Goal: Information Seeking & Learning: Find specific fact

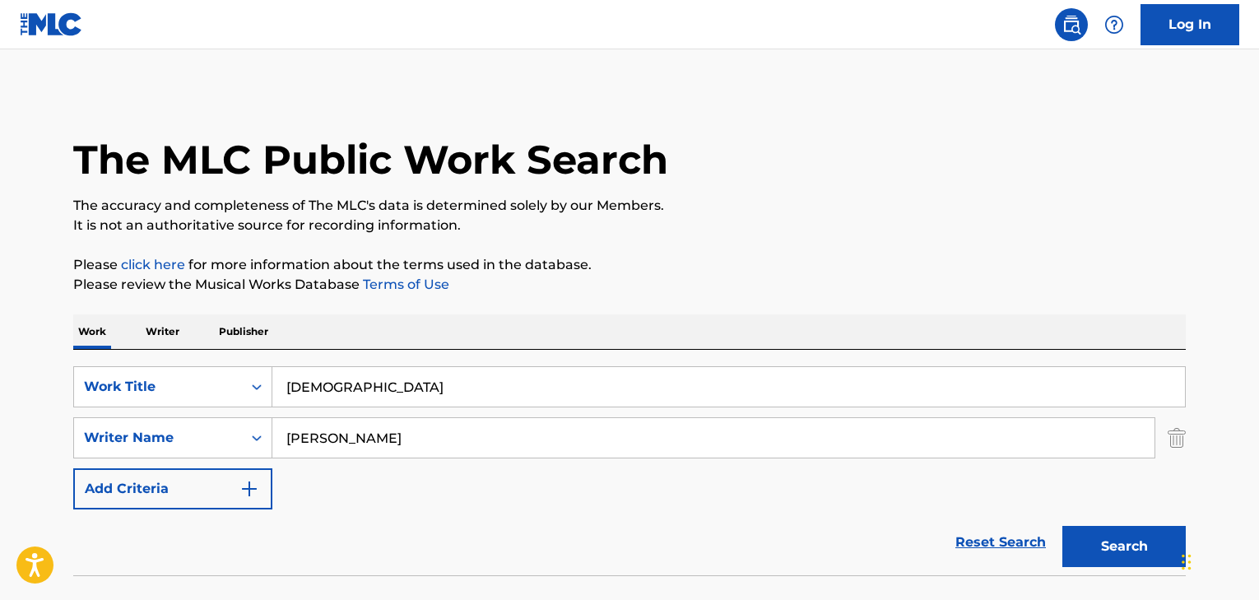
click at [342, 367] on input "[DEMOGRAPHIC_DATA]" at bounding box center [728, 386] width 912 height 39
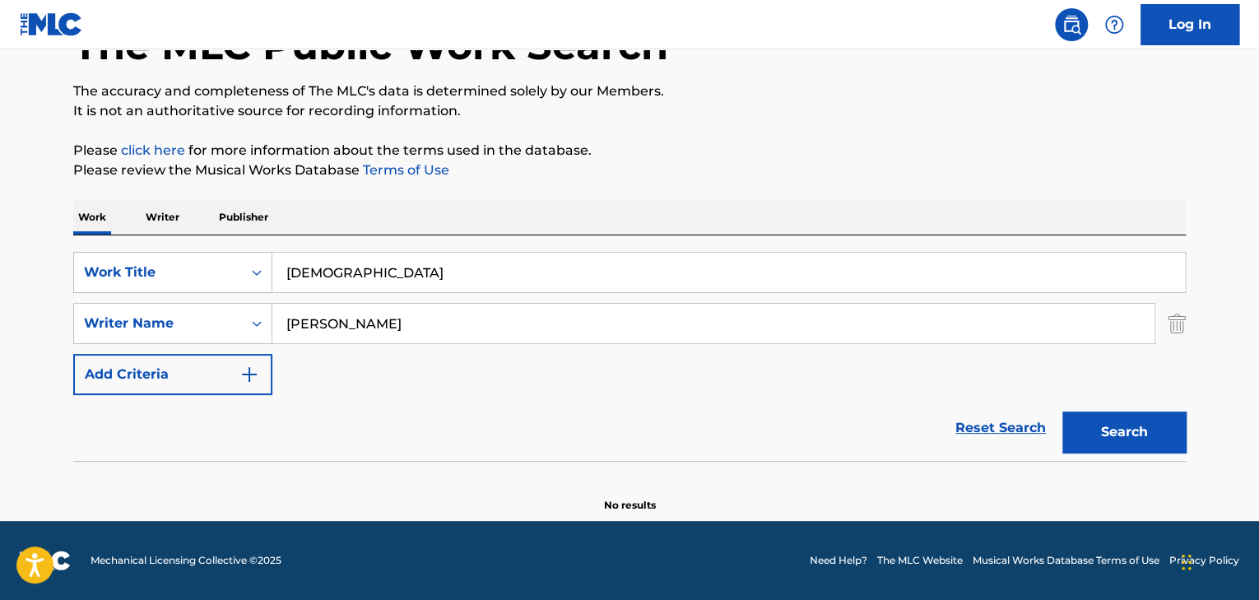
scroll to position [114, 0]
click at [342, 274] on input "[DEMOGRAPHIC_DATA]" at bounding box center [728, 272] width 912 height 39
type input "NOT OKAY"
type input "[PERSON_NAME]"
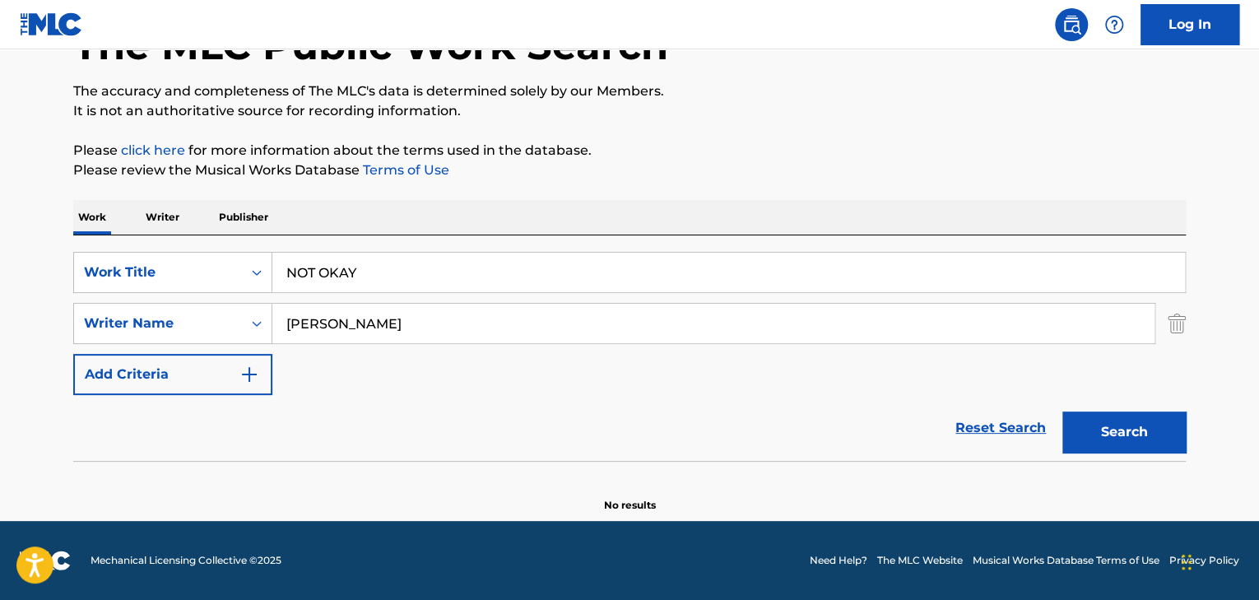
click at [1062, 411] on button "Search" at bounding box center [1123, 431] width 123 height 41
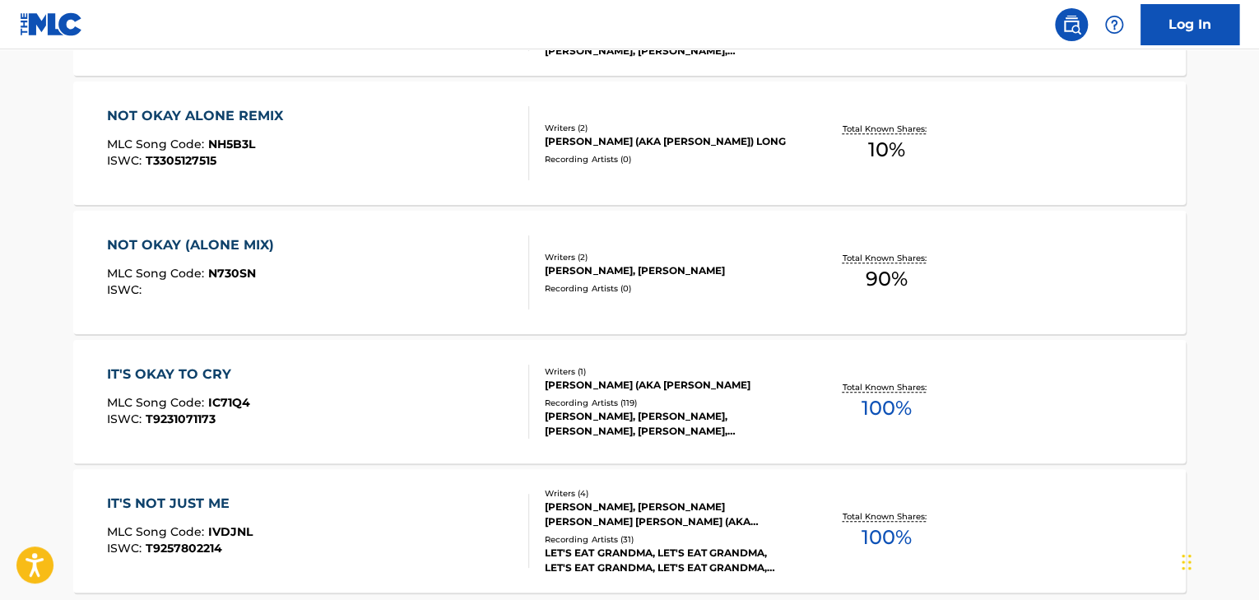
scroll to position [509, 0]
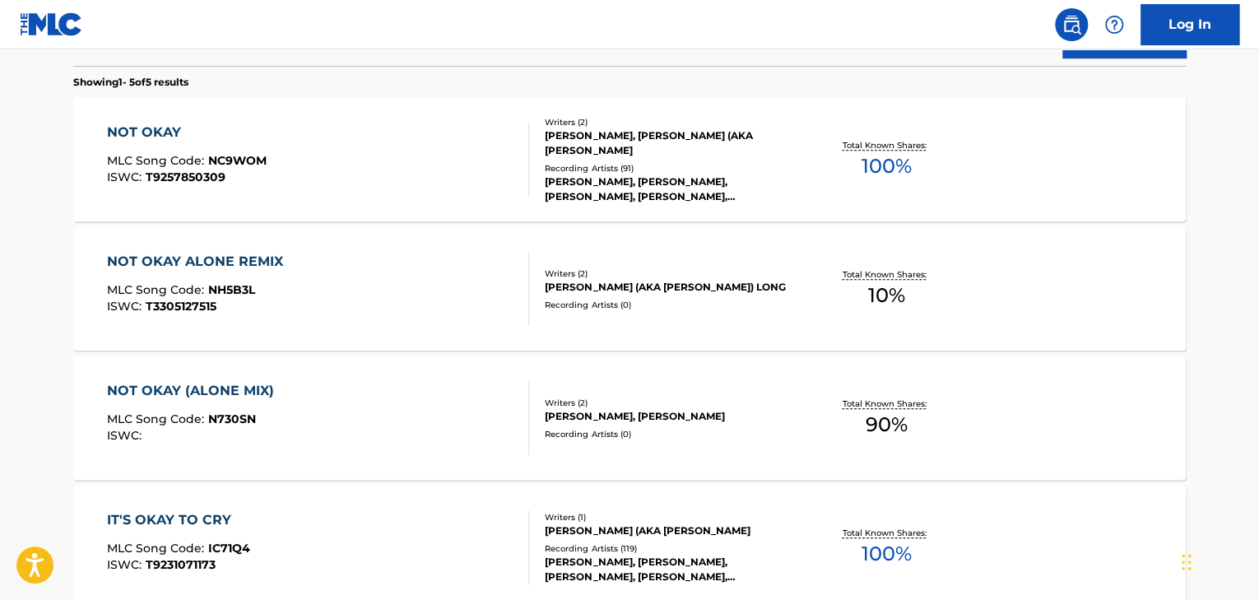
click at [344, 184] on div "NOT OKAY MLC Song Code : NC9WOM ISWC : T9257850309" at bounding box center [318, 160] width 423 height 74
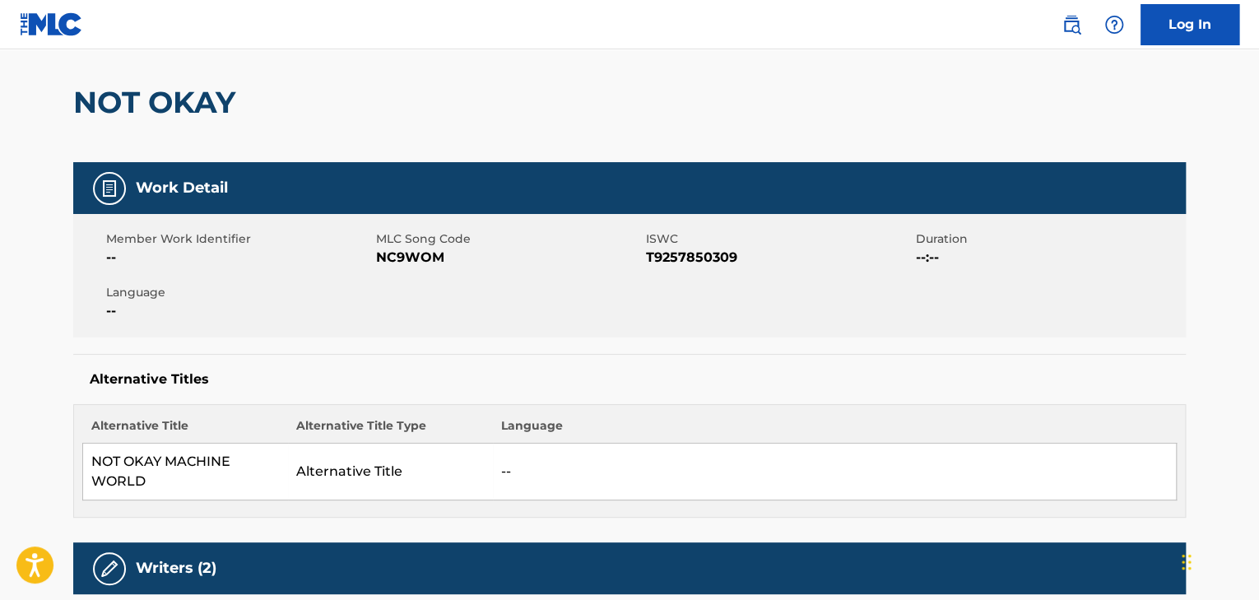
scroll to position [132, 0]
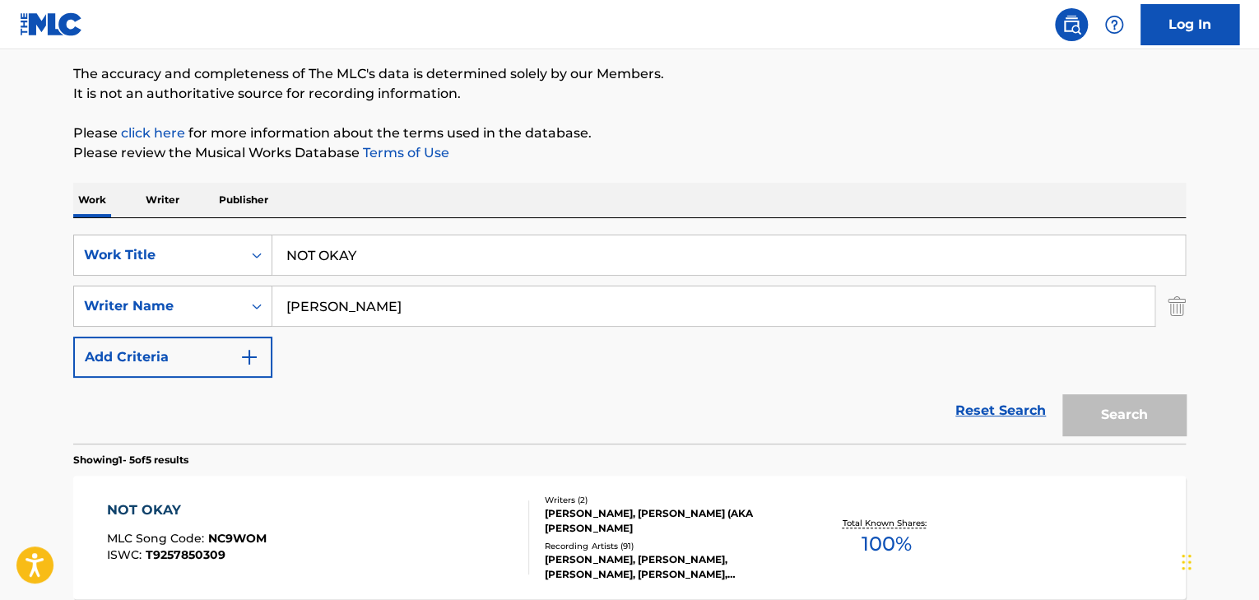
scroll to position [602, 0]
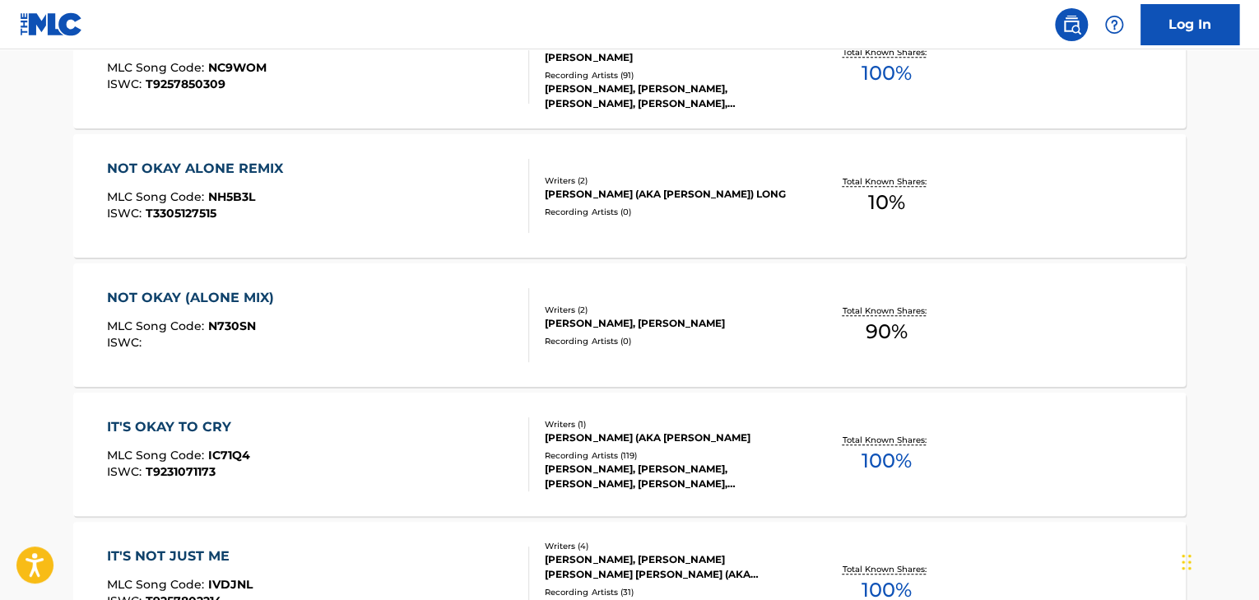
drag, startPoint x: 31, startPoint y: 5, endPoint x: 260, endPoint y: 191, distance: 294.8
click at [260, 191] on div "MLC Song Code : NH5B3L" at bounding box center [199, 199] width 184 height 16
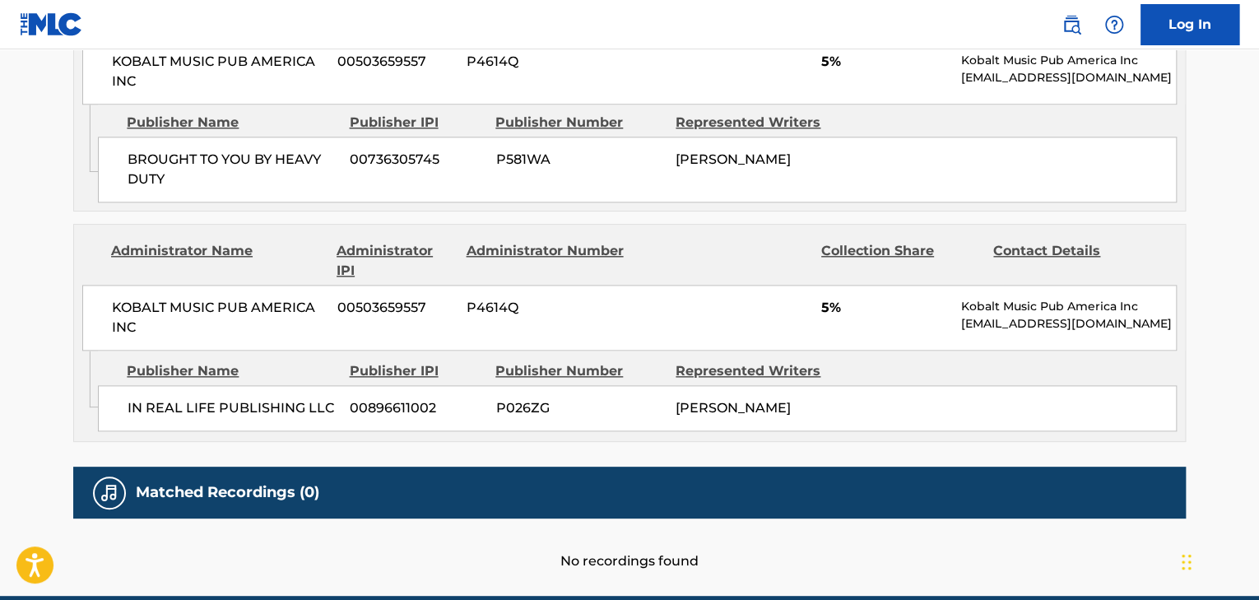
scroll to position [954, 0]
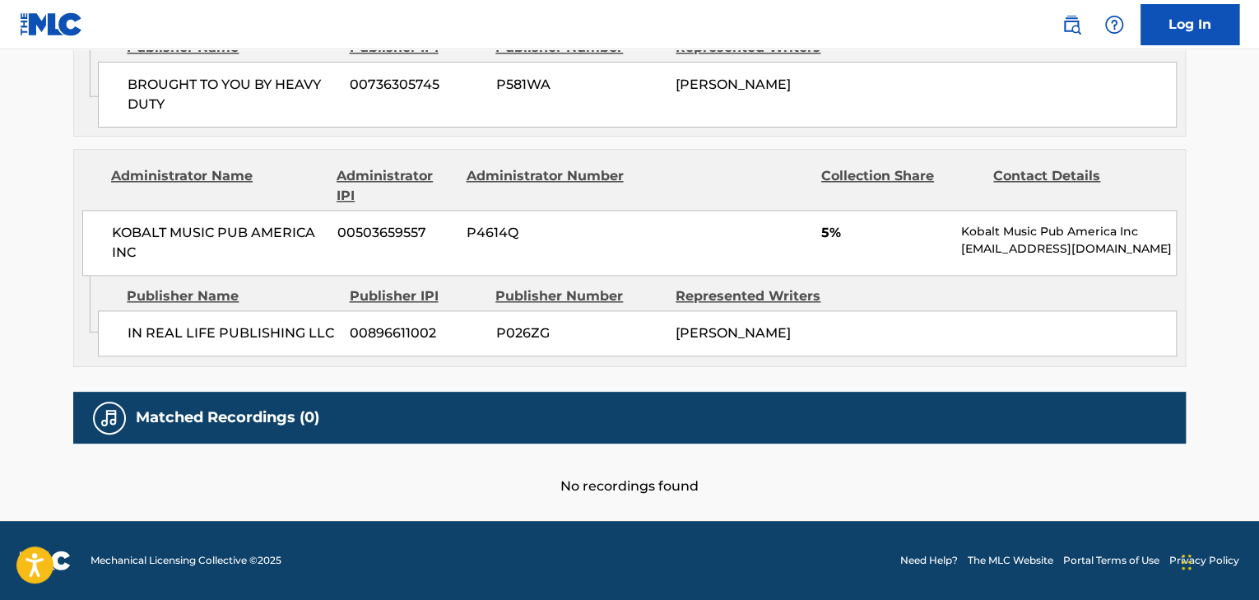
click at [261, 191] on div "Administrator Name Administrator IPI Administrator Number Collection Share Cont…" at bounding box center [629, 213] width 1111 height 126
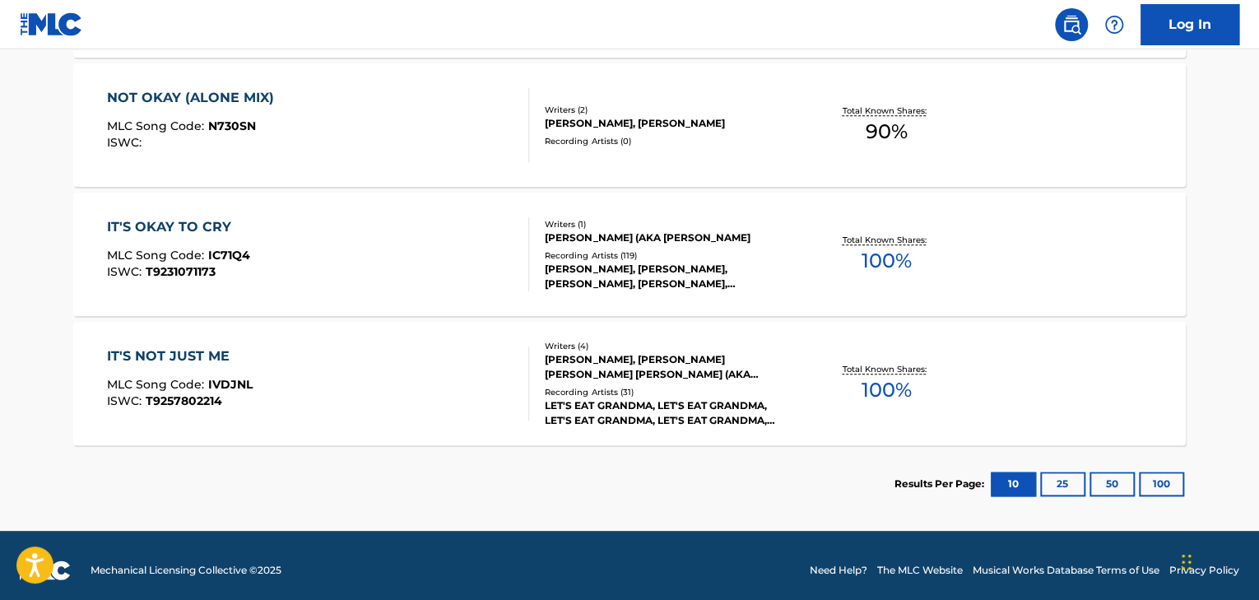
scroll to position [812, 0]
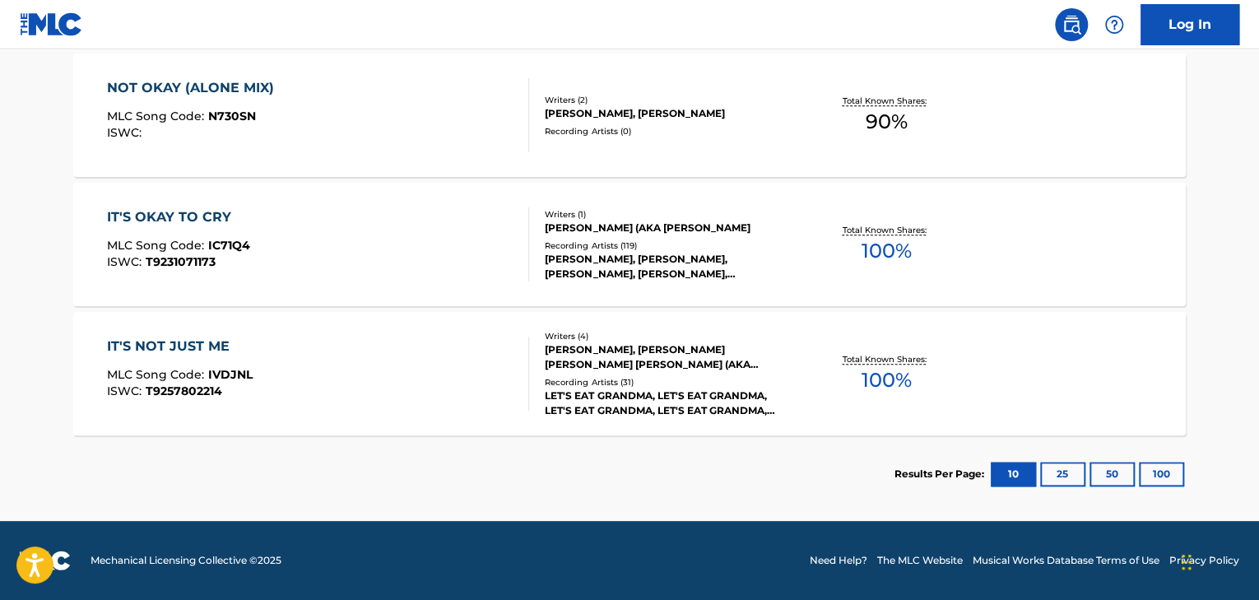
click at [267, 129] on div "ISWC :" at bounding box center [194, 133] width 175 height 12
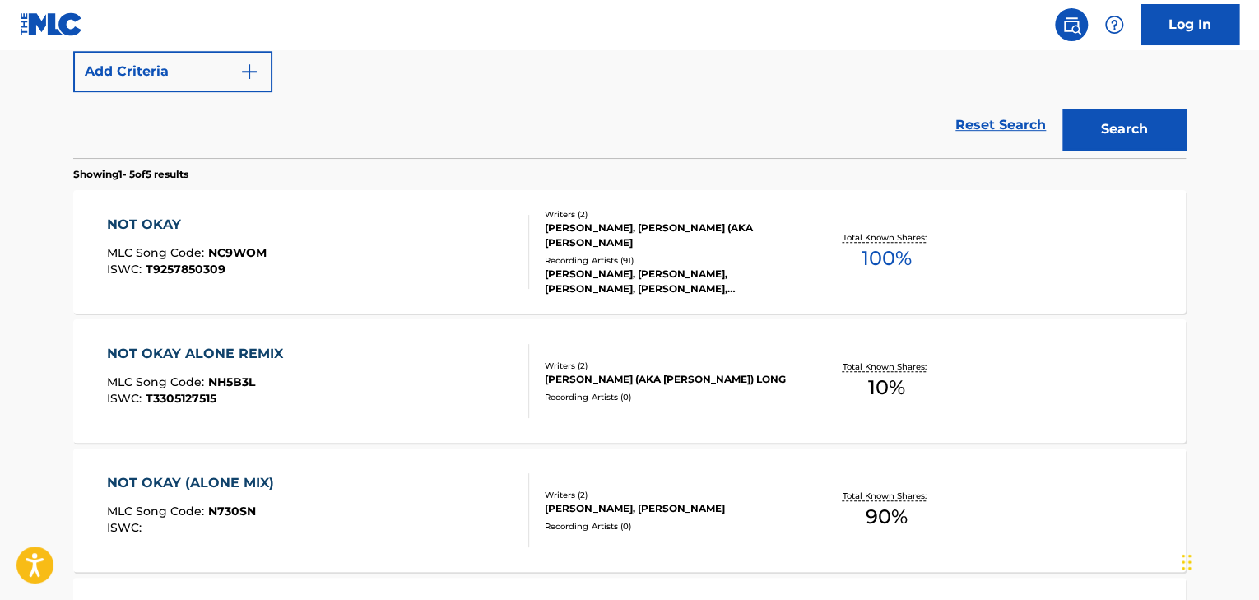
scroll to position [286, 0]
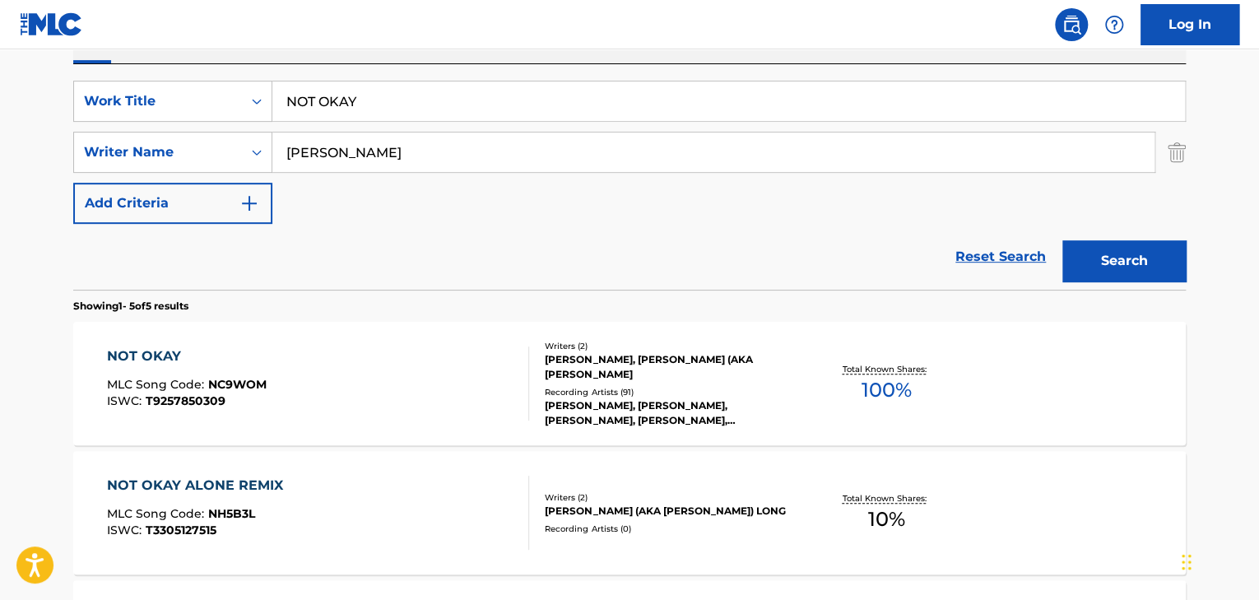
click at [359, 100] on input "NOT OKAY" at bounding box center [728, 100] width 912 height 39
type input "PONY WHIP"
click at [1062, 240] on button "Search" at bounding box center [1123, 260] width 123 height 41
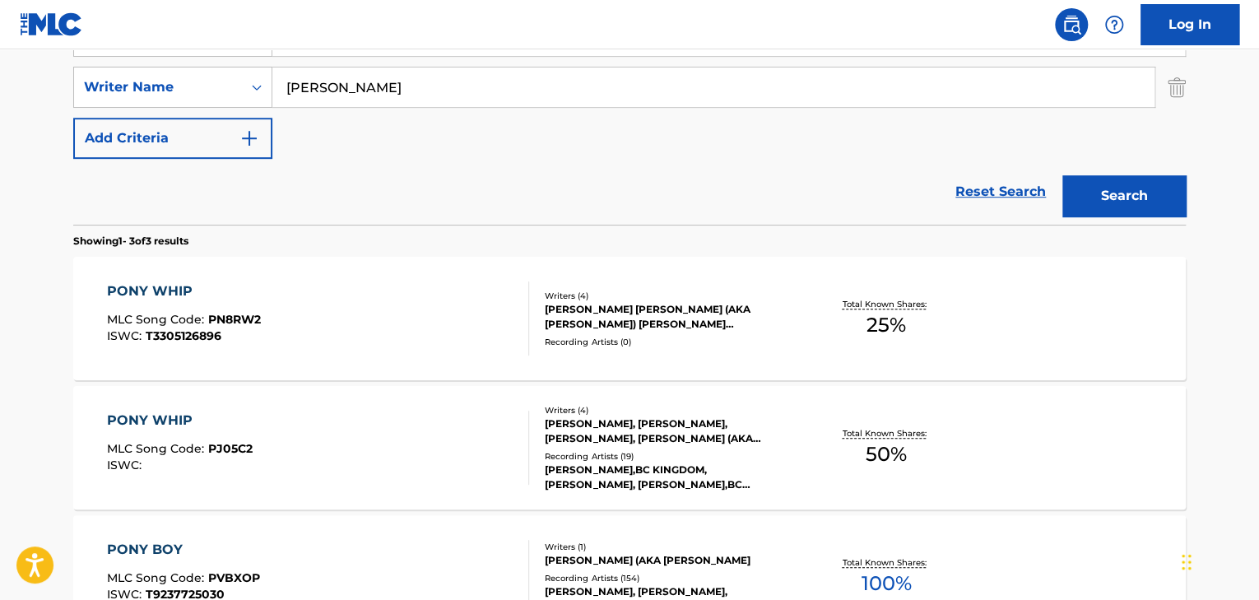
scroll to position [417, 0]
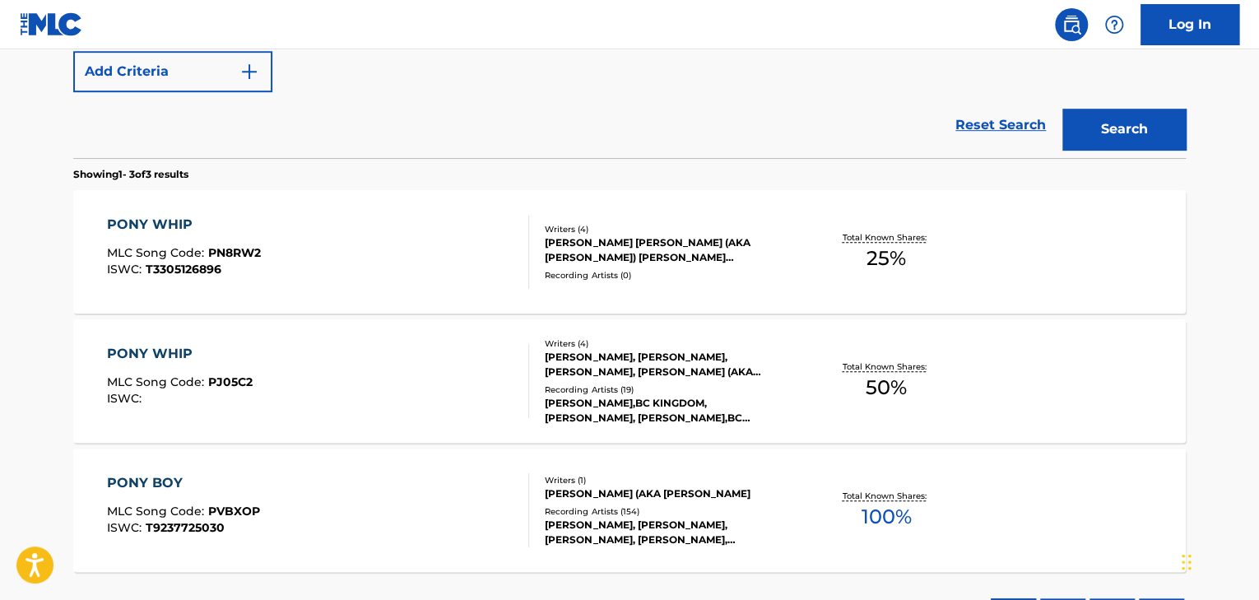
click at [489, 283] on div "PONY WHIP MLC Song Code : PN8RW2 ISWC : T3305126896" at bounding box center [318, 252] width 423 height 74
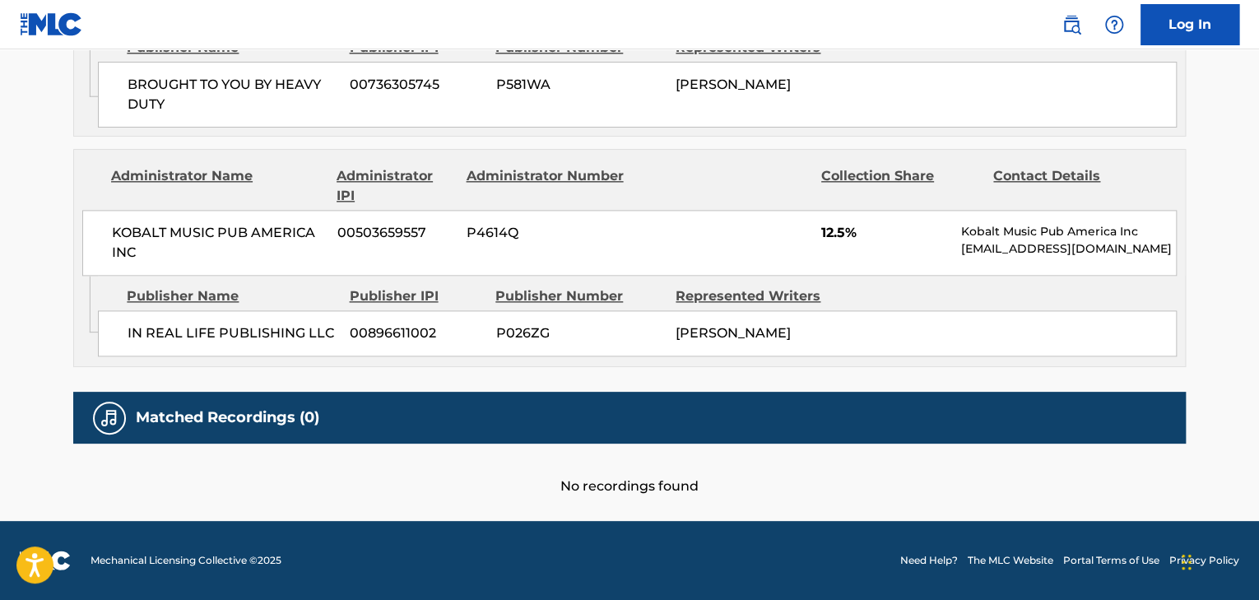
scroll to position [1001, 0]
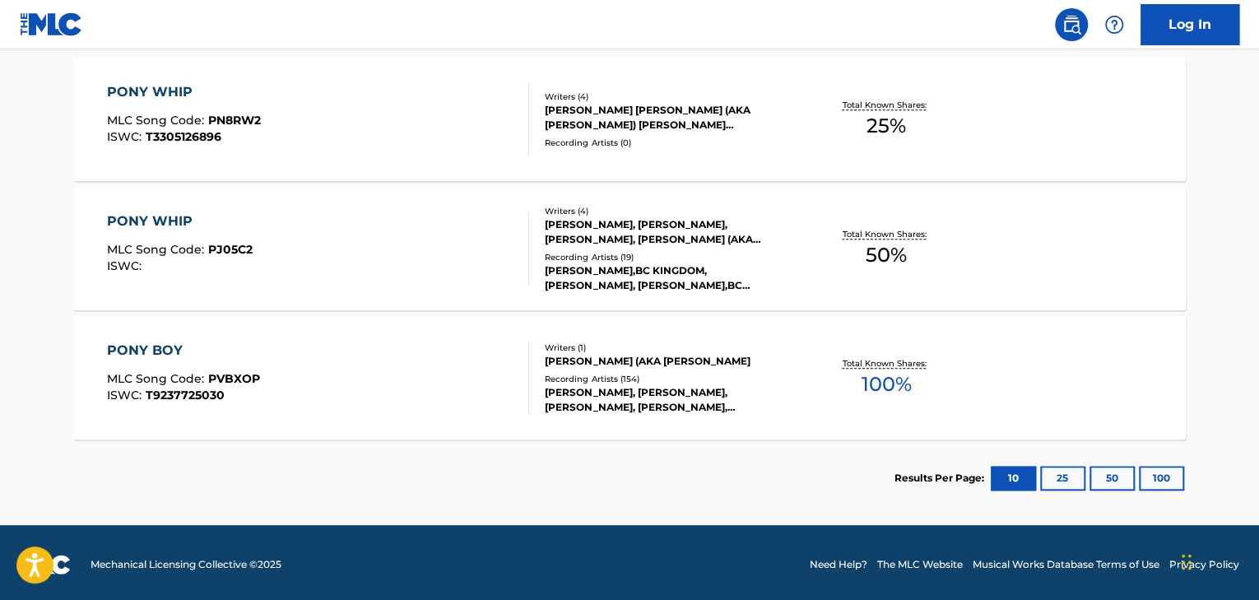
scroll to position [421, 0]
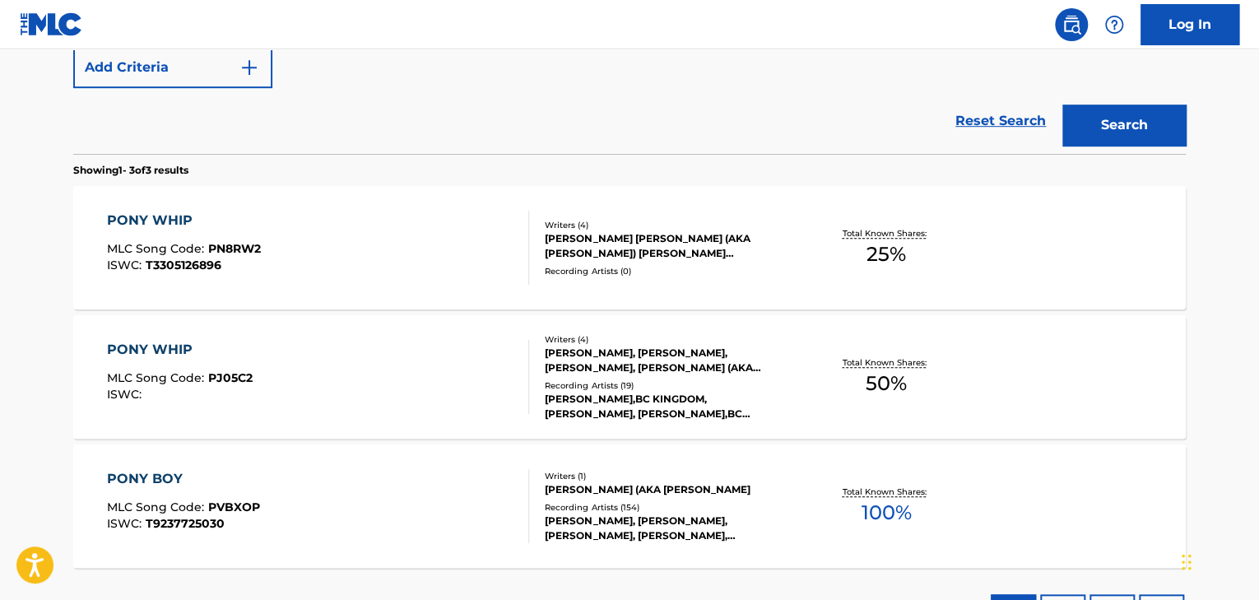
click at [283, 354] on div "PONY WHIP MLC Song Code : PJ05C2 ISWC :" at bounding box center [318, 377] width 423 height 74
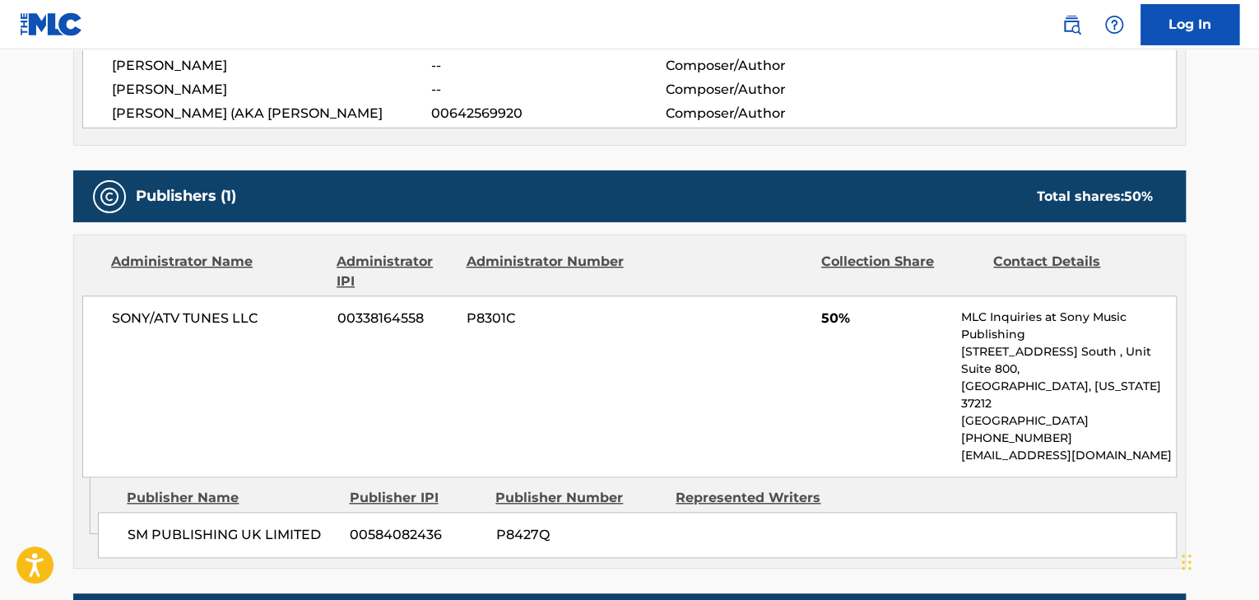
scroll to position [658, 0]
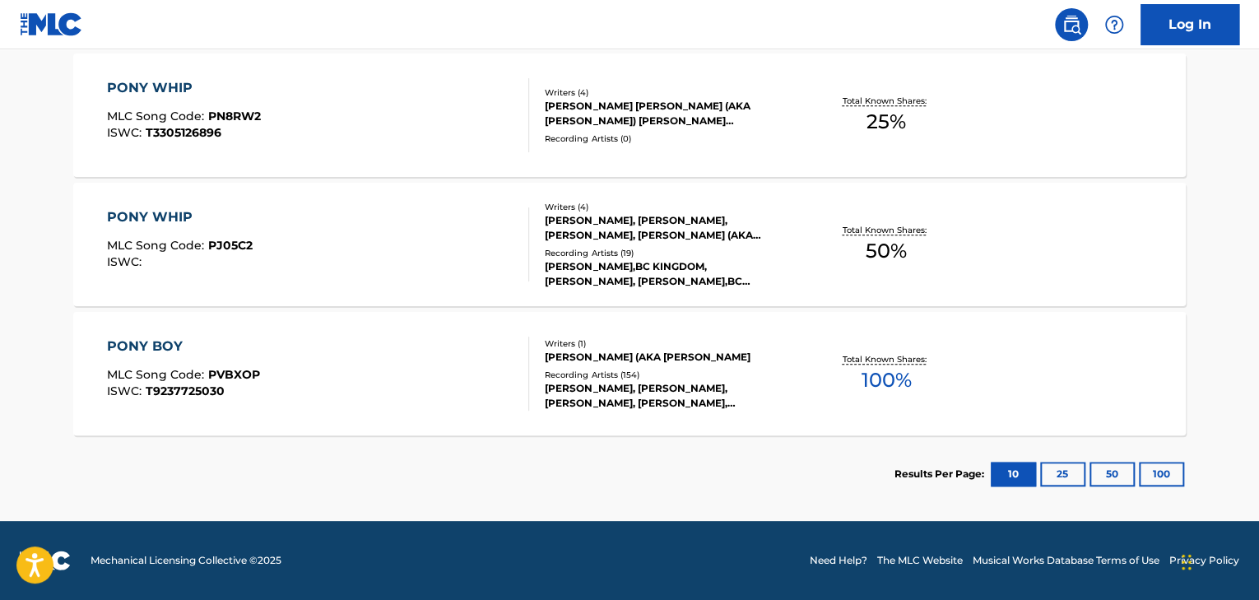
scroll to position [515, 0]
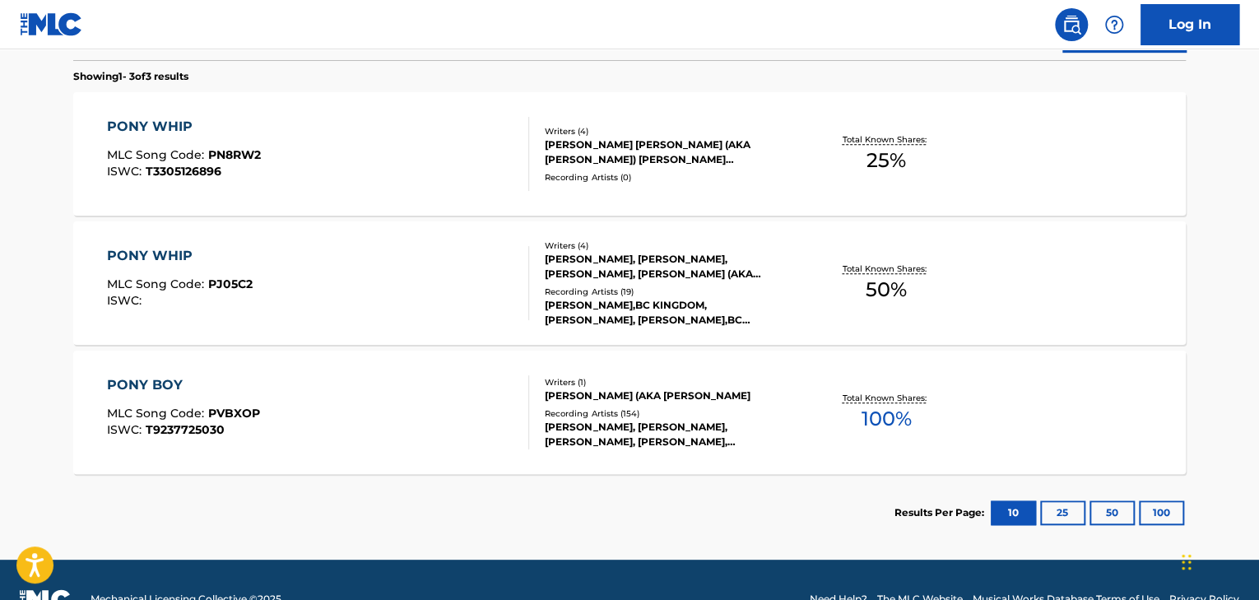
click at [271, 193] on div "PONY WHIP MLC Song Code : PN8RW2 ISWC : T3305126896 Writers ( 4 ) [PERSON_NAME]…" at bounding box center [629, 153] width 1112 height 123
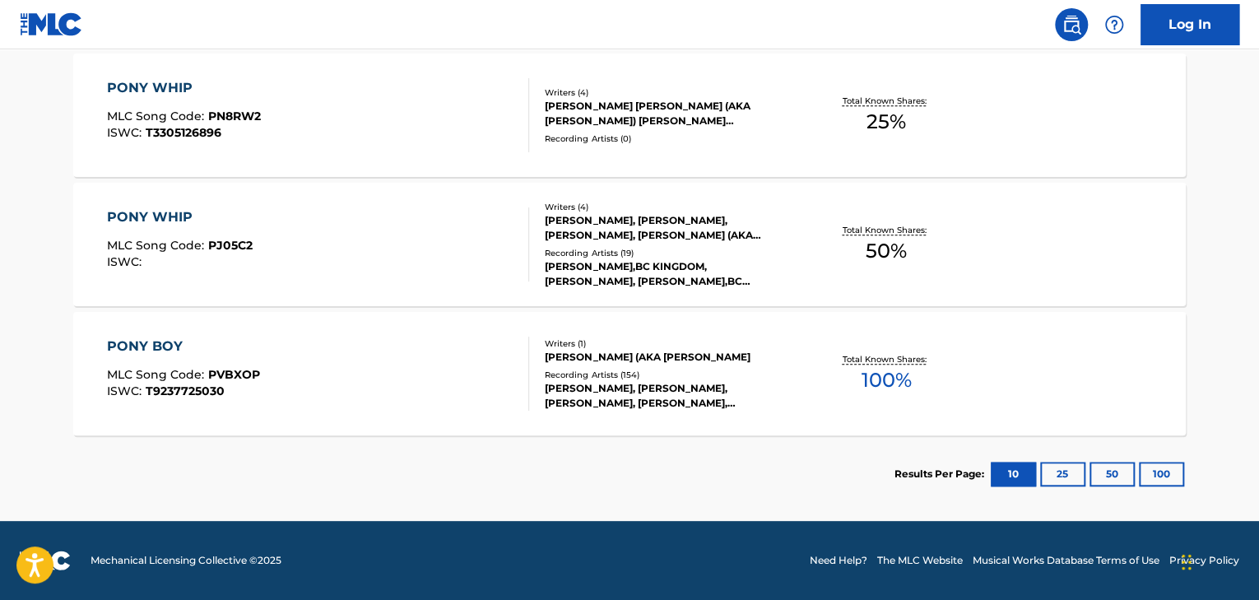
scroll to position [553, 0]
click at [252, 227] on div "PONY WHIP MLC Song Code : PJ05C2 ISWC :" at bounding box center [318, 245] width 423 height 74
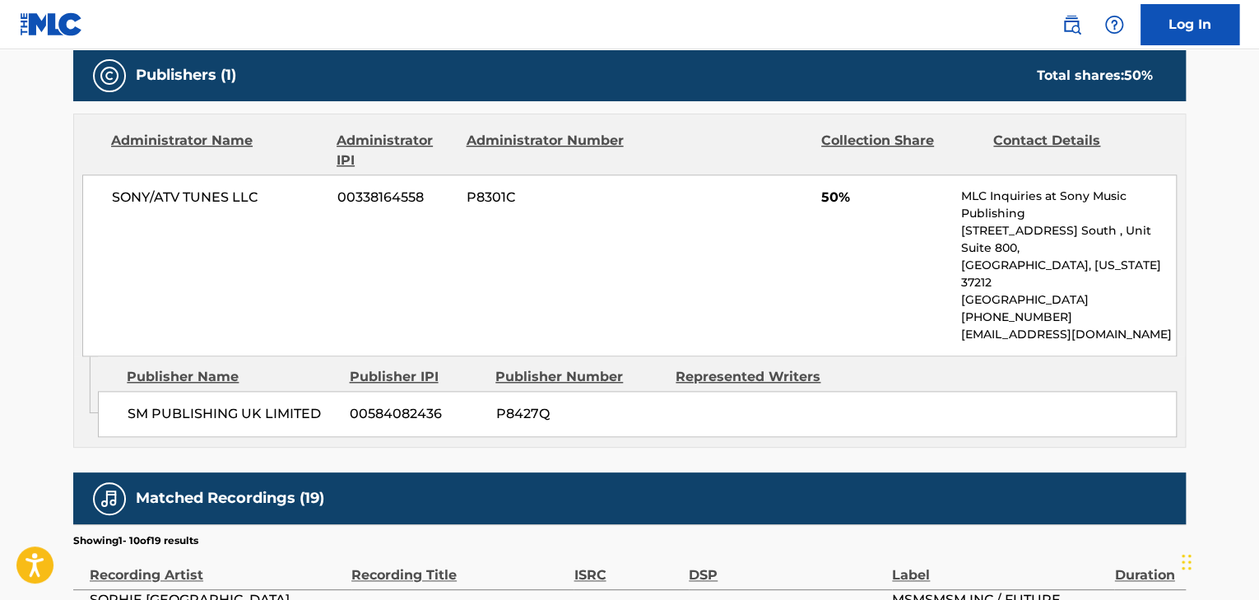
scroll to position [790, 0]
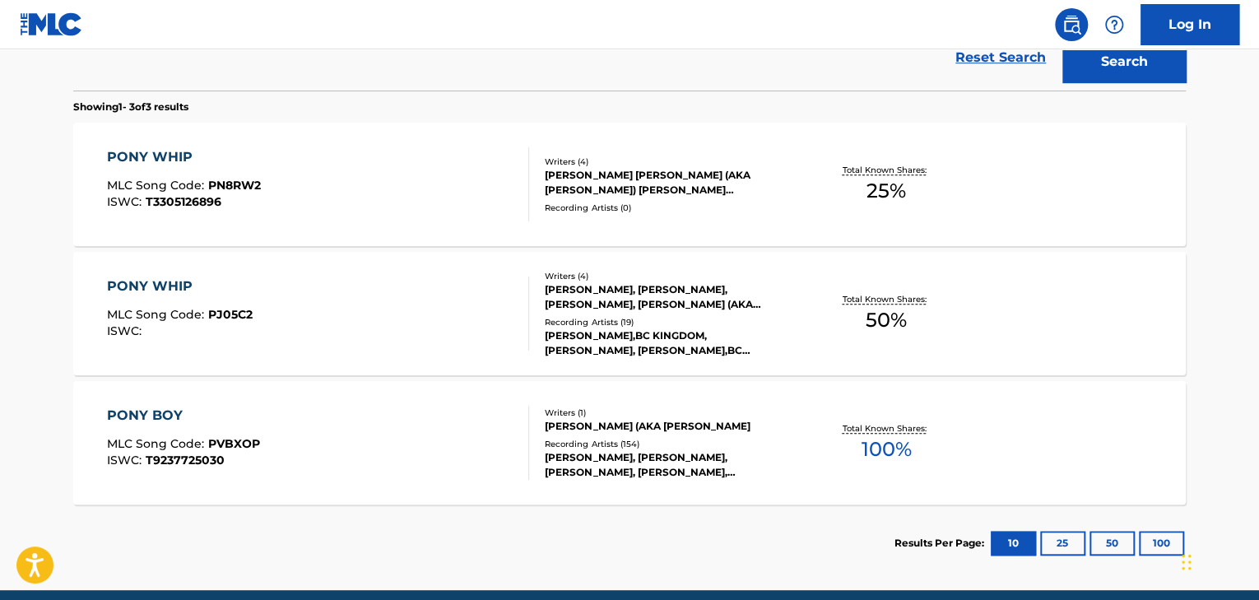
scroll to position [421, 0]
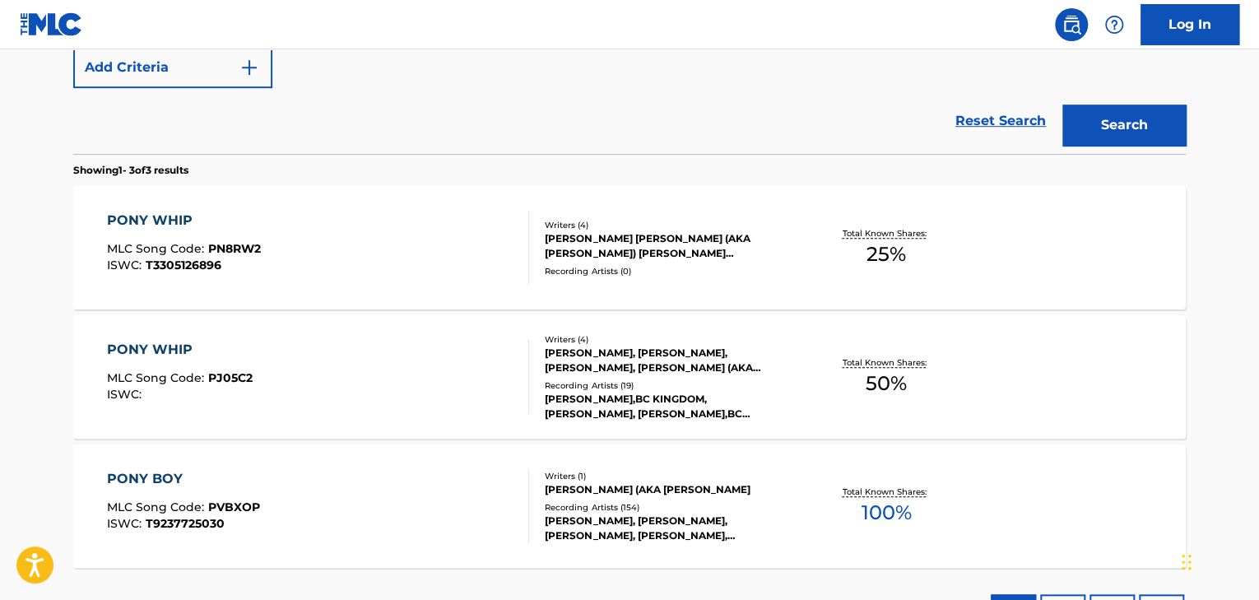
click at [438, 249] on div "PONY WHIP MLC Song Code : PN8RW2 ISWC : T3305126896" at bounding box center [318, 248] width 423 height 74
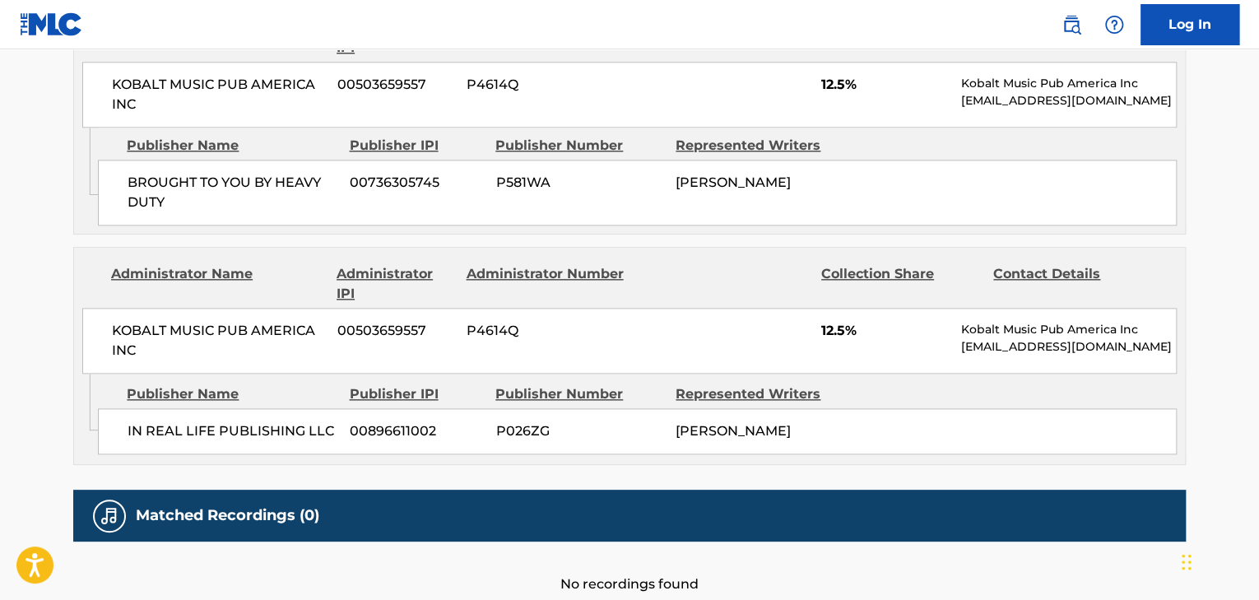
scroll to position [922, 0]
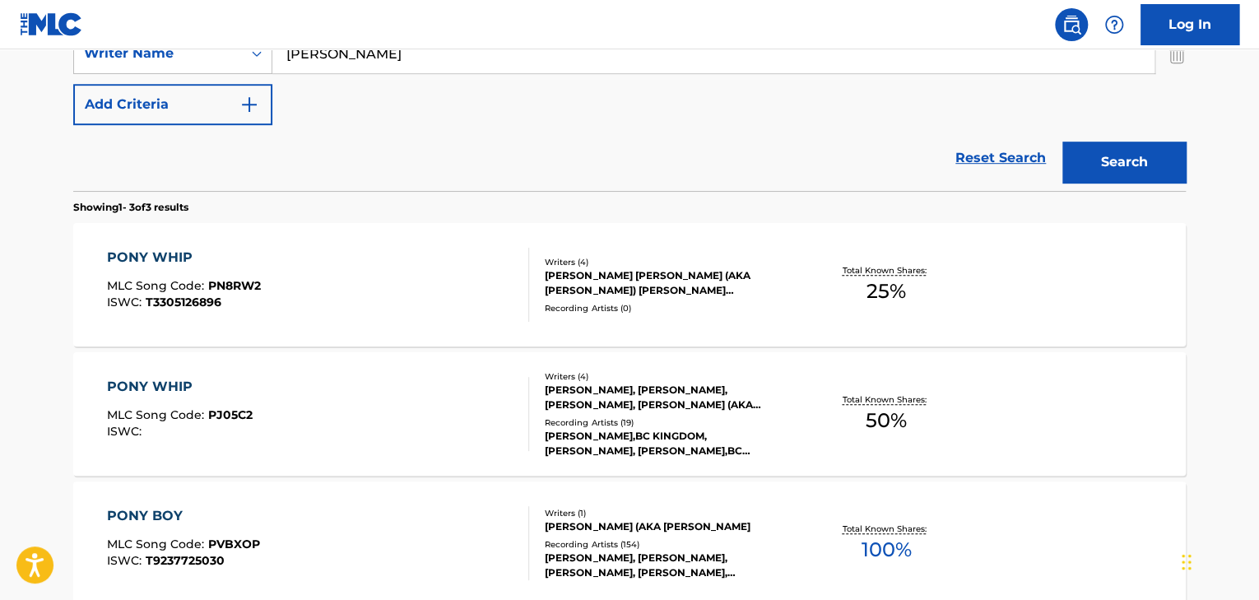
scroll to position [383, 0]
click at [392, 249] on div "PONY WHIP MLC Song Code : PN8RW2 ISWC : T3305126896" at bounding box center [318, 285] width 423 height 74
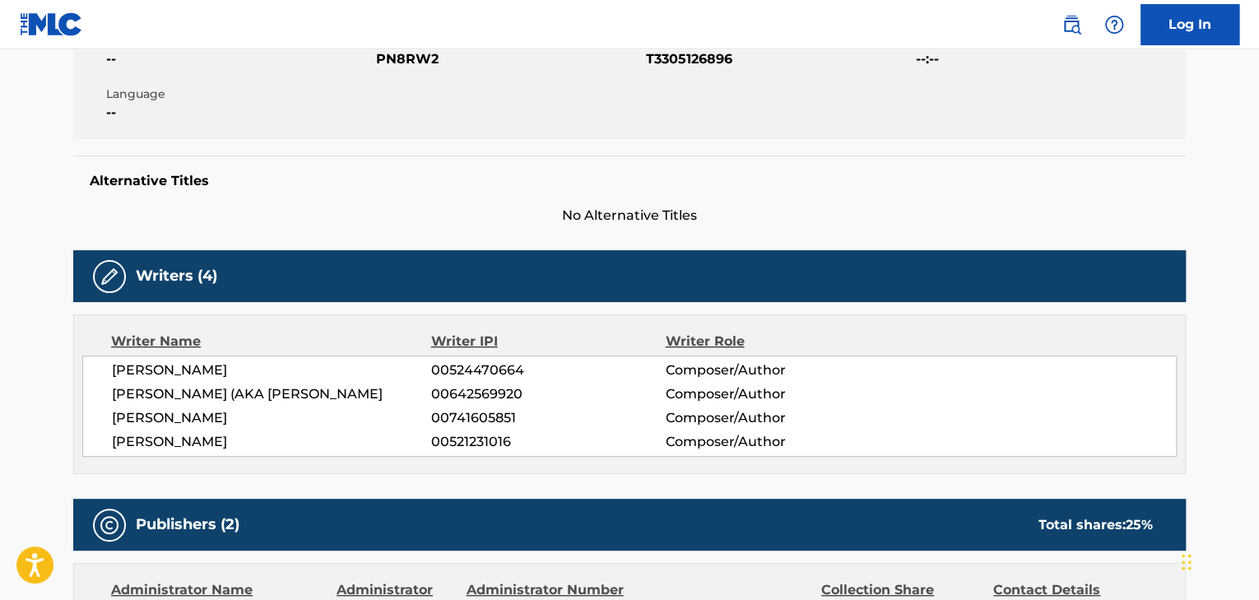
scroll to position [197, 0]
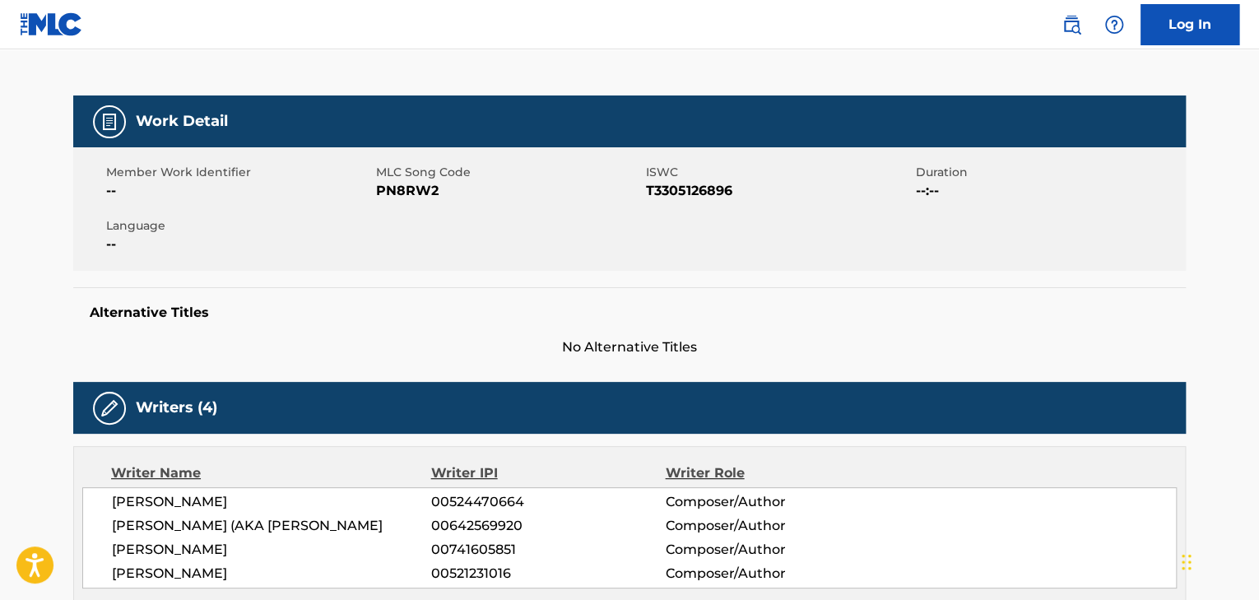
scroll to position [477, 0]
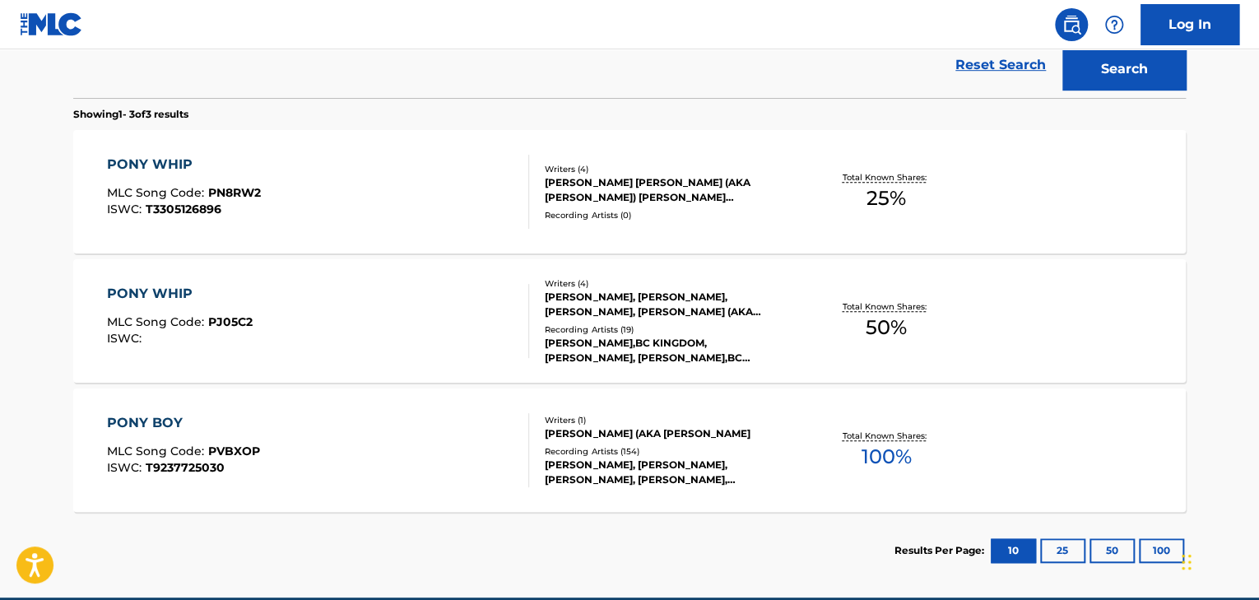
click at [378, 296] on div "PONY WHIP MLC Song Code : PJ05C2 ISWC :" at bounding box center [318, 321] width 423 height 74
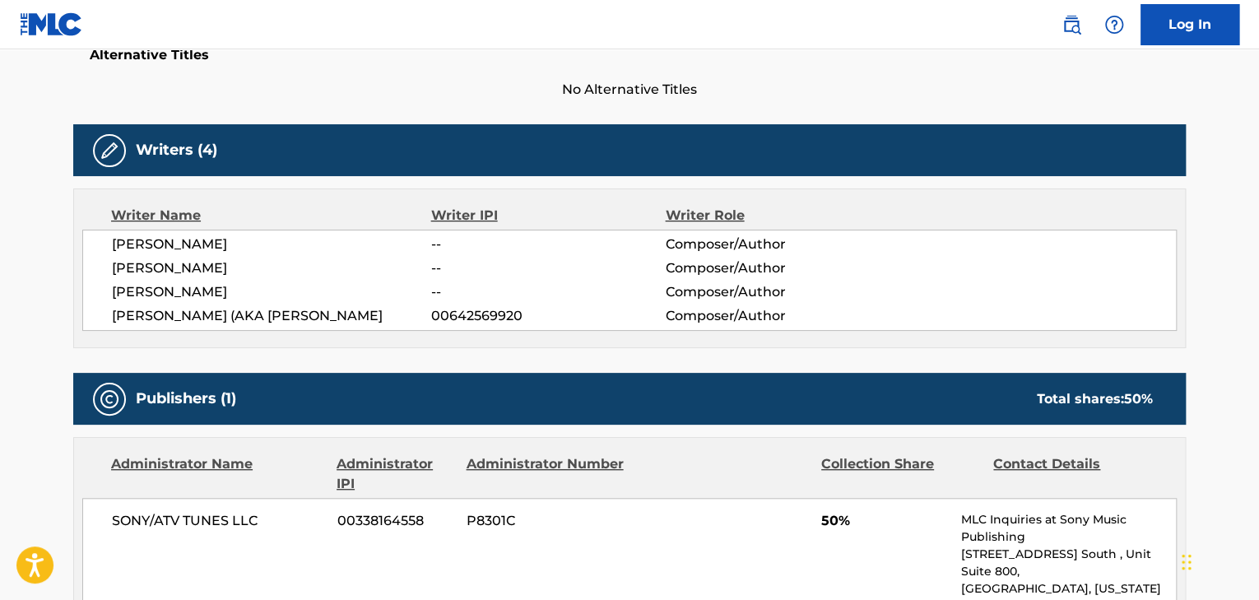
scroll to position [461, 0]
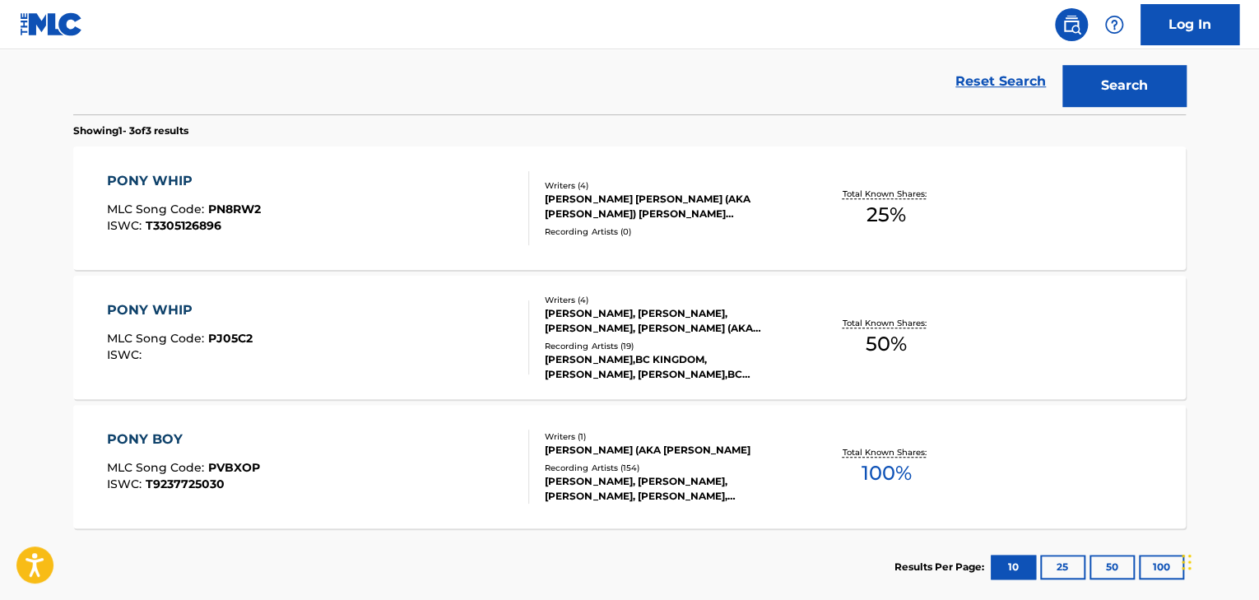
click at [10, 418] on main "The MLC Public Work Search The accuracy and completeness of The MLC's data is d…" at bounding box center [629, 101] width 1259 height 1025
